Goal: Check status: Check status

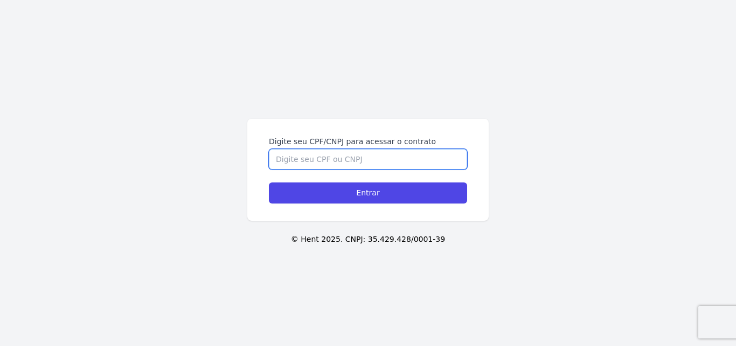
click at [382, 164] on input "Digite seu CPF/CNPJ para acessar o contrato" at bounding box center [368, 159] width 198 height 20
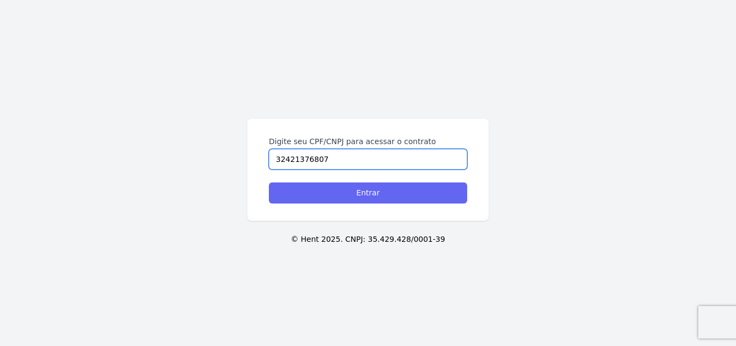
type input "32421376807"
click at [396, 191] on input "Entrar" at bounding box center [368, 192] width 198 height 21
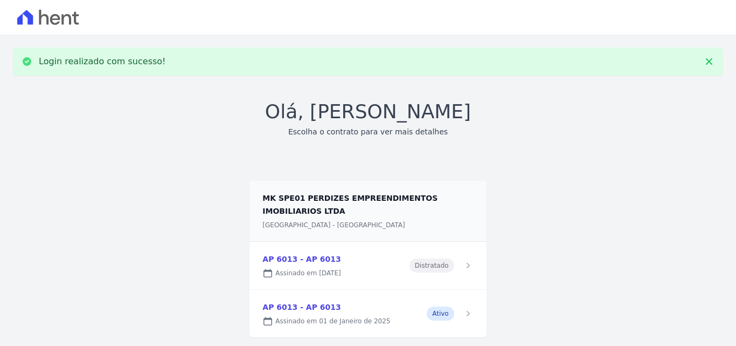
click at [313, 321] on link at bounding box center [368, 312] width 237 height 47
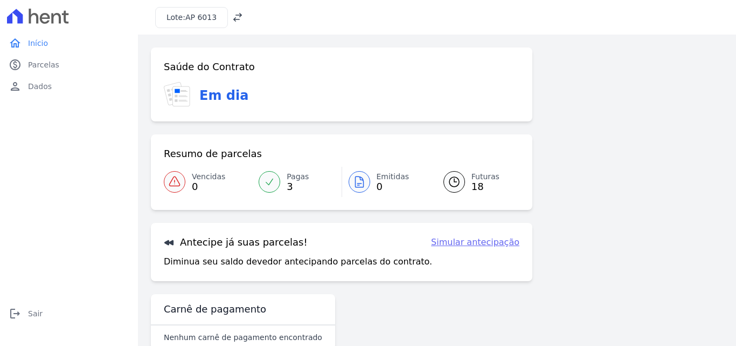
click at [462, 175] on link "Futuras 18" at bounding box center [475, 182] width 89 height 30
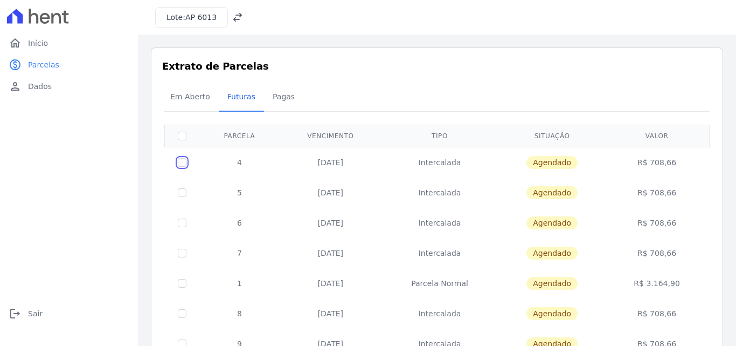
click at [181, 163] on input "checkbox" at bounding box center [182, 162] width 9 height 9
checkbox input "true"
click at [429, 181] on td "Intercalada" at bounding box center [440, 192] width 116 height 30
click at [465, 167] on td "Intercalada" at bounding box center [440, 162] width 116 height 31
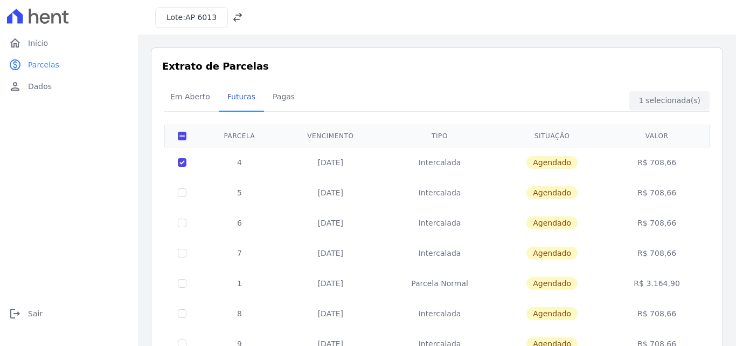
click at [550, 164] on span "Agendado" at bounding box center [552, 162] width 51 height 13
click at [651, 169] on td "R$ 708,66" at bounding box center [656, 162] width 101 height 31
click at [662, 163] on td "R$ 708,66" at bounding box center [656, 162] width 101 height 31
